Goal: Information Seeking & Learning: Find specific fact

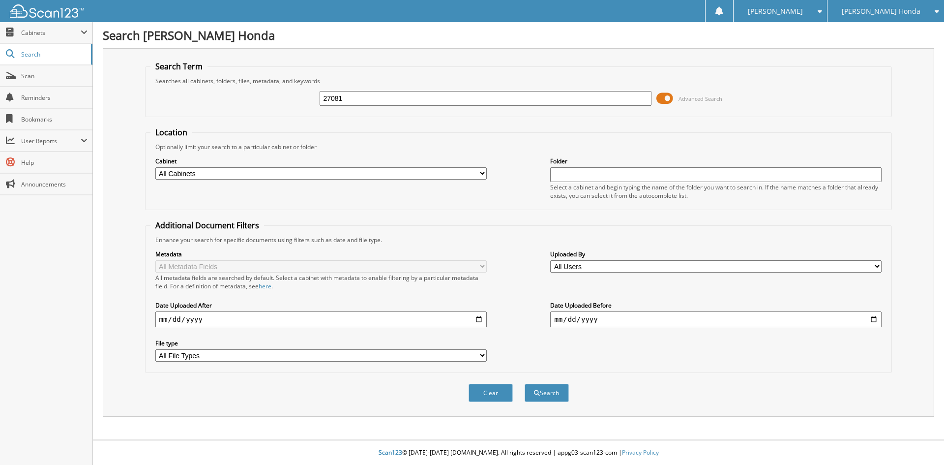
type input "27081"
click at [525, 384] on button "Search" at bounding box center [547, 393] width 44 height 18
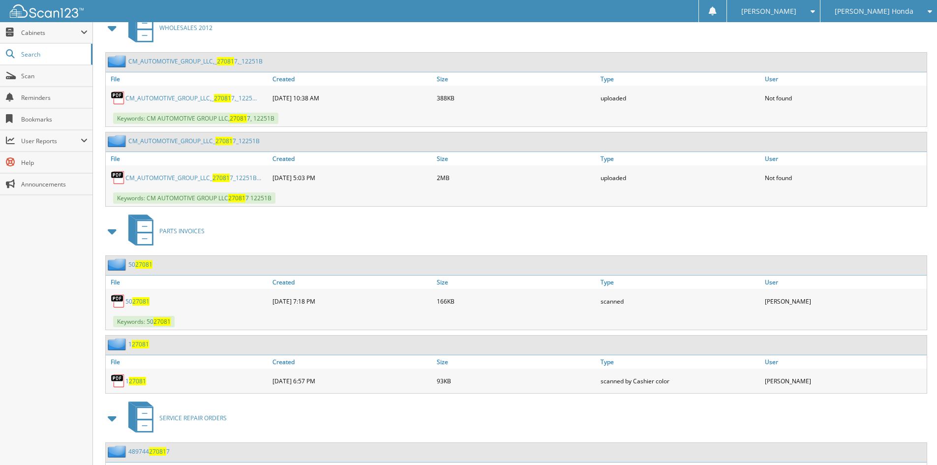
scroll to position [314, 0]
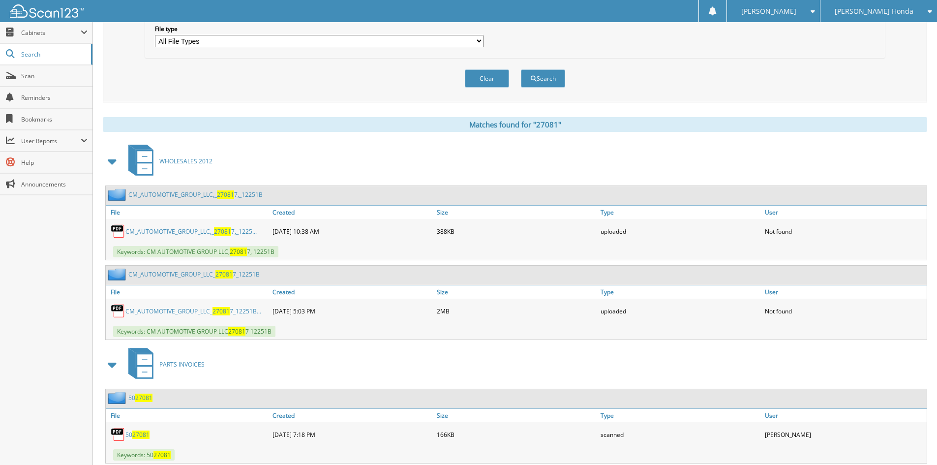
click at [359, 38] on select "All File Types CSV LNK PDF PNG TXT" at bounding box center [319, 41] width 329 height 12
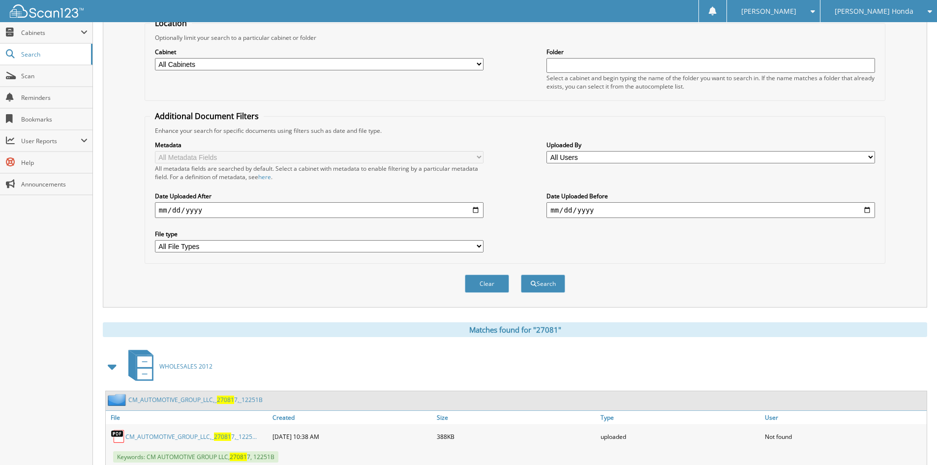
scroll to position [0, 0]
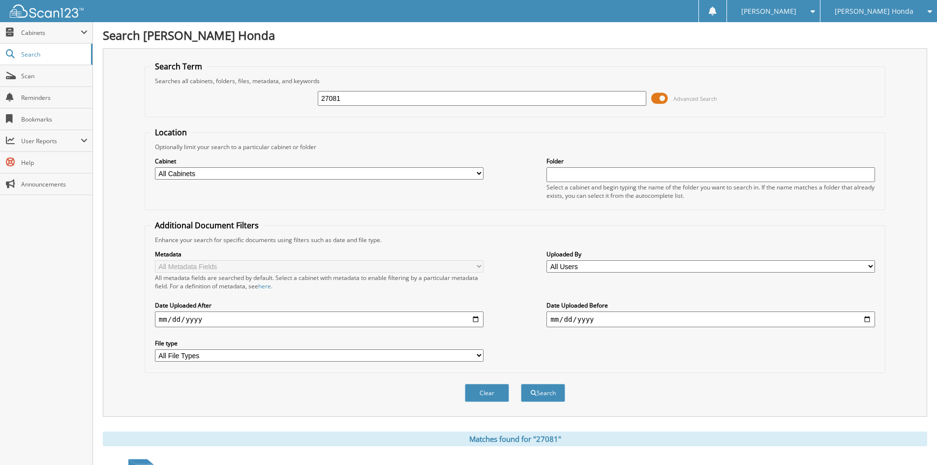
click at [391, 92] on input "27081" at bounding box center [482, 98] width 329 height 15
type input "mckenny salinas honda"
click at [521, 384] on button "Search" at bounding box center [543, 393] width 44 height 18
click at [654, 101] on span at bounding box center [659, 98] width 17 height 15
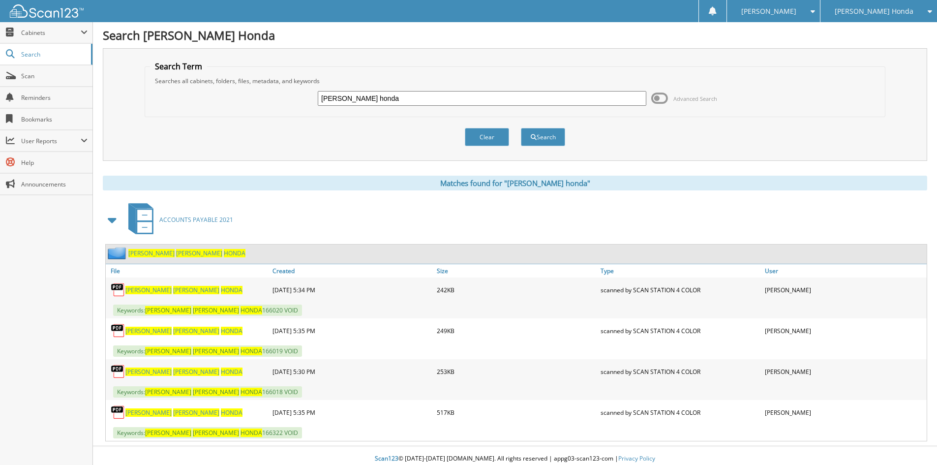
click at [440, 97] on input "mckenny salinas honda" at bounding box center [482, 98] width 329 height 15
drag, startPoint x: 440, startPoint y: 97, endPoint x: 431, endPoint y: 98, distance: 8.9
click at [439, 98] on input "mckenny salinas honda" at bounding box center [482, 98] width 329 height 15
type input "341602"
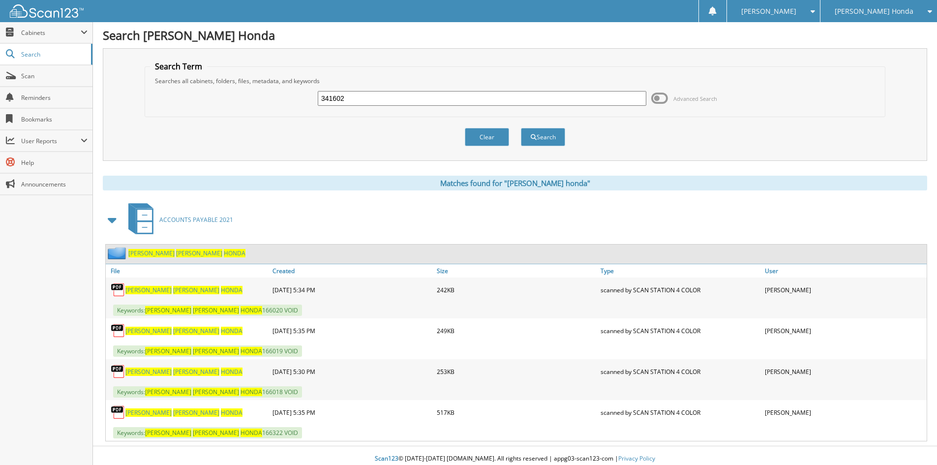
click at [521, 128] on button "Search" at bounding box center [543, 137] width 44 height 18
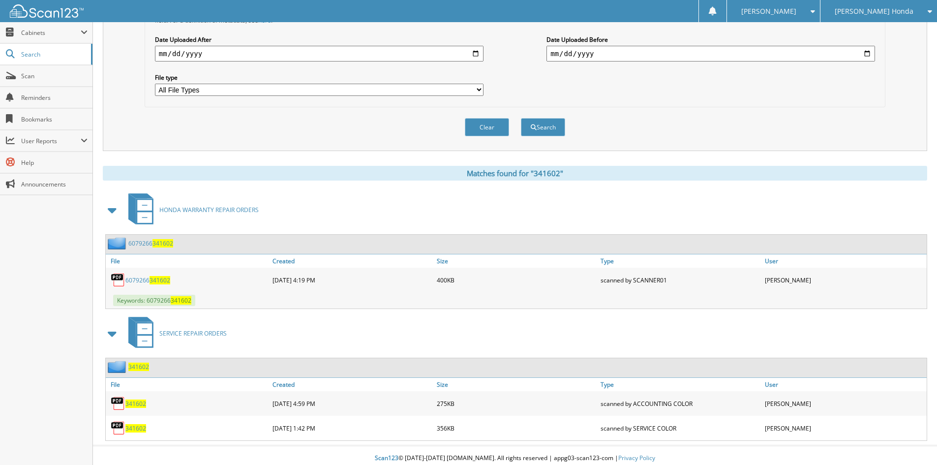
scroll to position [271, 0]
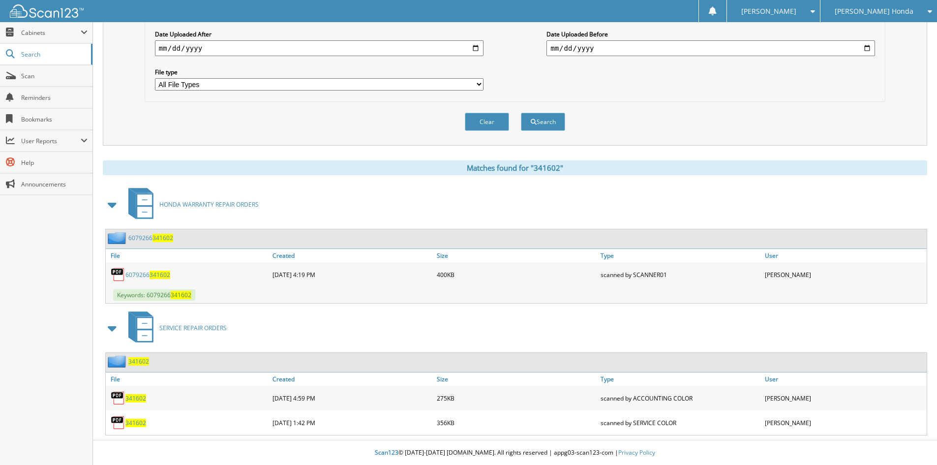
click at [144, 237] on link "6079266 341602" at bounding box center [150, 238] width 45 height 8
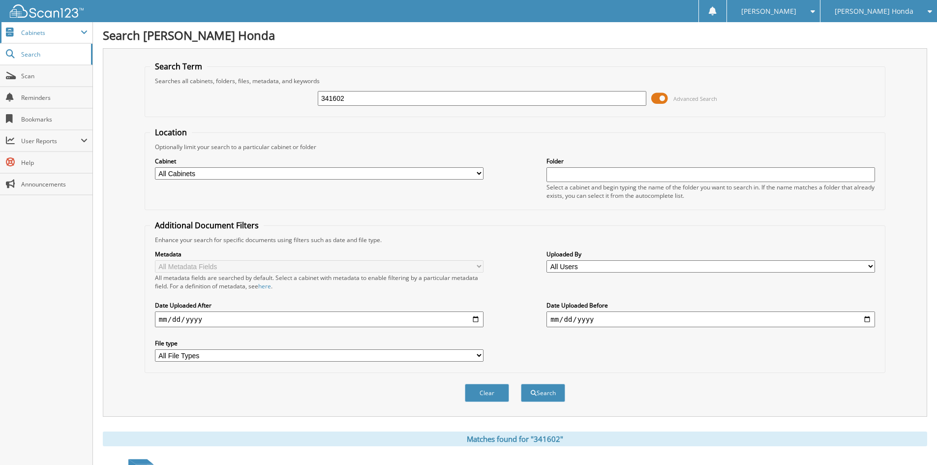
click at [46, 31] on span "Cabinets" at bounding box center [51, 33] width 60 height 8
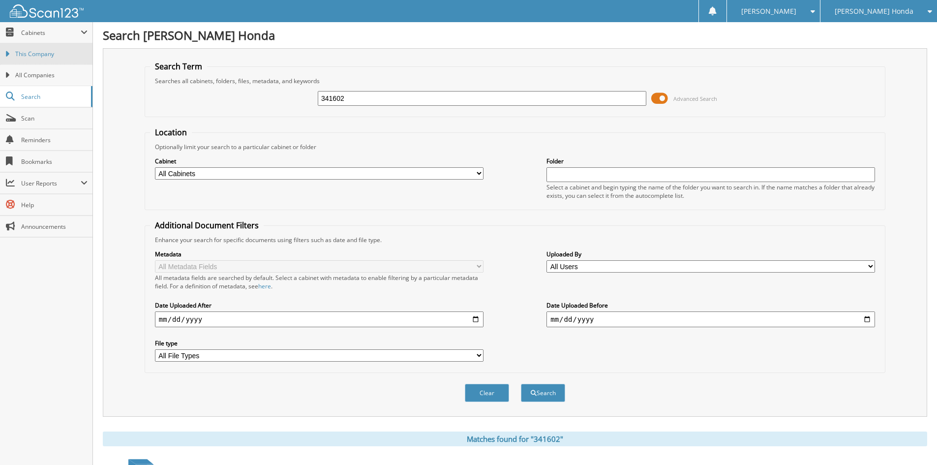
click at [52, 59] on link "This Company" at bounding box center [46, 53] width 92 height 21
